Goal: Task Accomplishment & Management: Manage account settings

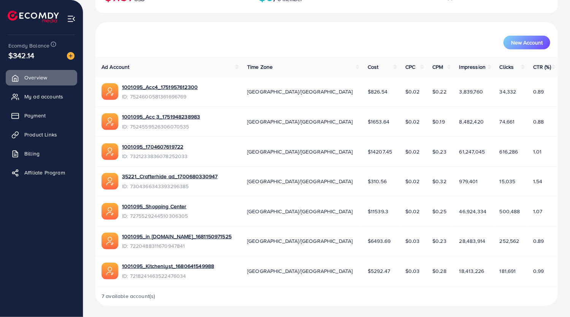
scroll to position [191, 0]
click at [141, 266] on link "1001095_Kitchenlyst_1680641549988" at bounding box center [168, 266] width 92 height 8
click at [145, 237] on link "1001095_in [DOMAIN_NAME]_1681150971525" at bounding box center [176, 237] width 109 height 8
click at [154, 209] on link "1001095_Shopping Center" at bounding box center [155, 207] width 66 height 8
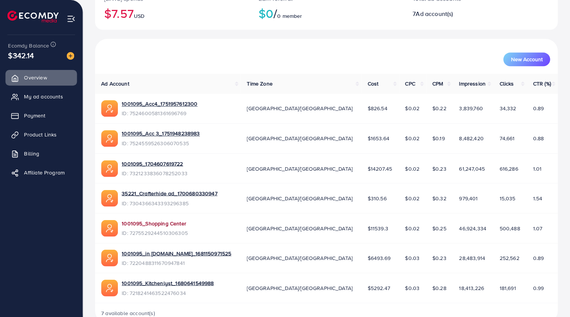
scroll to position [173, 0]
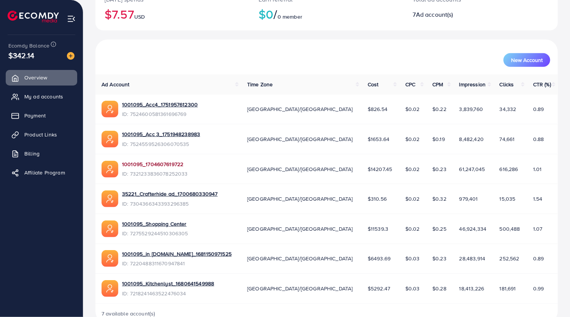
click at [132, 164] on link "1001095_1704607619722" at bounding box center [155, 164] width 66 height 8
click at [41, 97] on span "My ad accounts" at bounding box center [45, 97] width 39 height 8
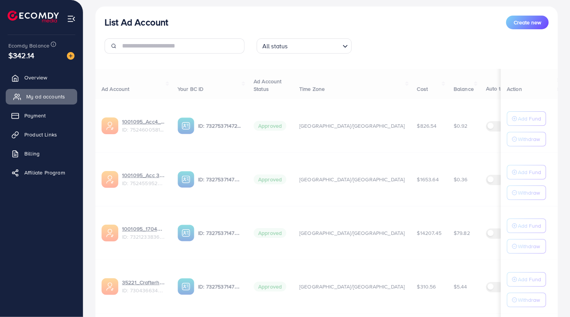
scroll to position [111, 0]
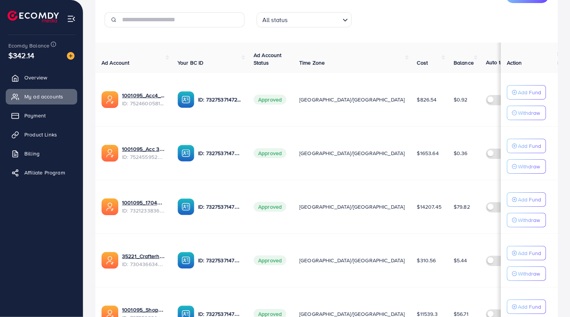
click at [447, 253] on td "$5.44" at bounding box center [463, 260] width 32 height 54
click at [398, 30] on div "All status Loading..." at bounding box center [326, 22] width 152 height 21
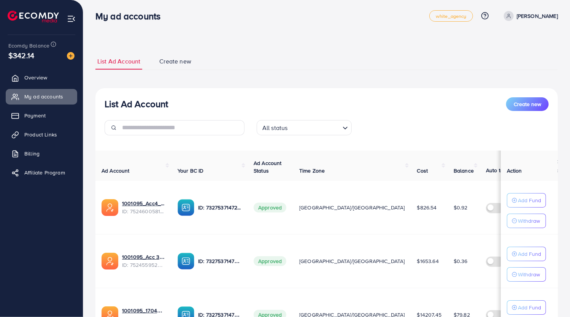
scroll to position [1, 0]
